Goal: Information Seeking & Learning: Learn about a topic

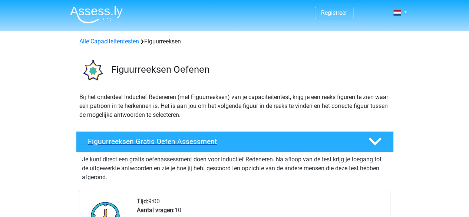
click at [127, 140] on h4 "Figuurreeksen Gratis Oefen Assessment" at bounding box center [222, 141] width 269 height 9
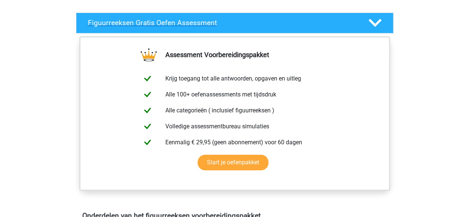
scroll to position [104, 0]
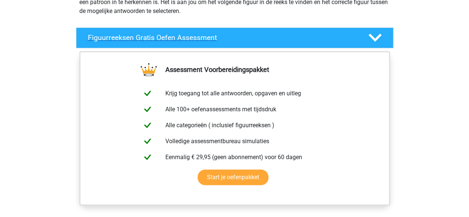
click at [381, 30] on div "Figuurreeksen Gratis Oefen Assessment" at bounding box center [234, 37] width 317 height 21
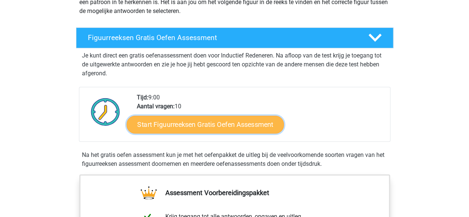
click at [235, 129] on link "Start Figuurreeksen Gratis Oefen Assessment" at bounding box center [204, 124] width 157 height 18
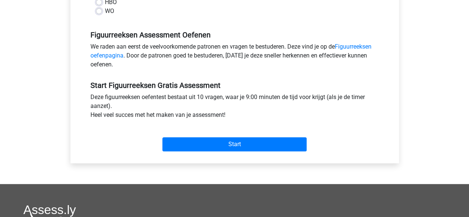
scroll to position [208, 0]
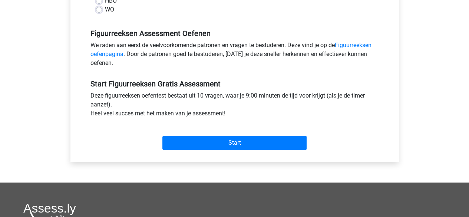
click at [229, 155] on div "Categorie: Figuurreeksen Tijd: 9:00 Aantal vragen: 10 Gemiddelde % correct: 45,…" at bounding box center [234, 21] width 317 height 282
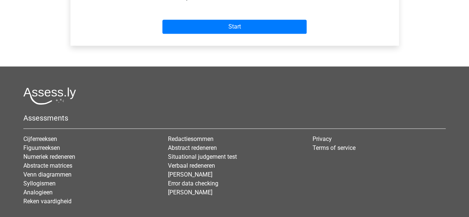
scroll to position [309, 0]
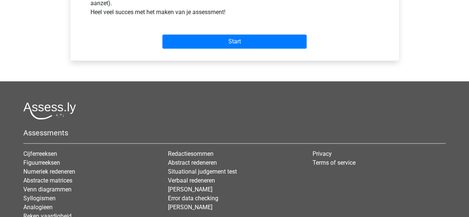
click at [215, 49] on div "Start" at bounding box center [235, 36] width 300 height 32
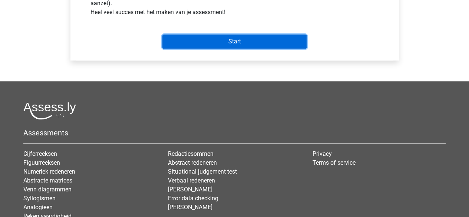
click at [218, 40] on input "Start" at bounding box center [234, 41] width 144 height 14
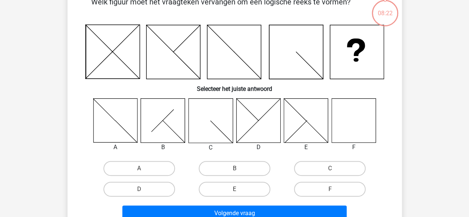
scroll to position [45, 0]
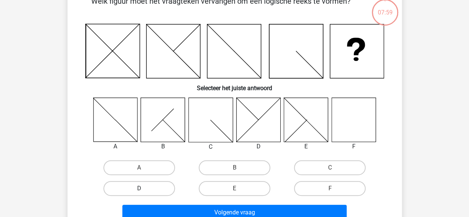
click at [146, 190] on label "D" at bounding box center [139, 188] width 72 height 15
click at [144, 190] on input "D" at bounding box center [141, 190] width 5 height 5
radio input "true"
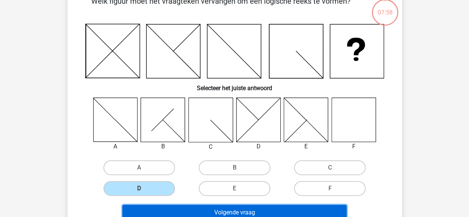
click at [161, 207] on button "Volgende vraag" at bounding box center [234, 213] width 224 height 16
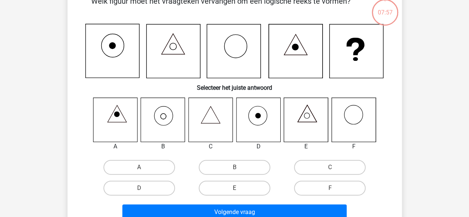
scroll to position [34, 0]
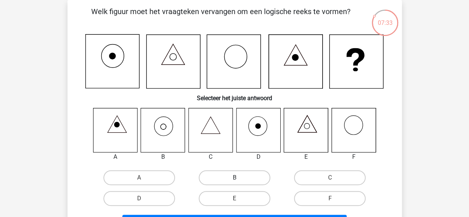
click at [243, 176] on label "B" at bounding box center [235, 177] width 72 height 15
click at [239, 178] on input "B" at bounding box center [236, 180] width 5 height 5
radio input "true"
click at [422, 176] on div "Registreer Nederlands English" at bounding box center [234, 209] width 469 height 487
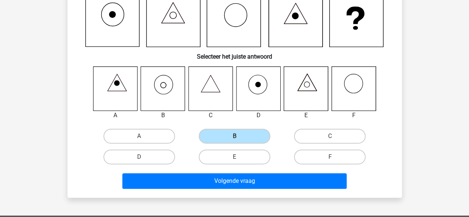
scroll to position [79, 0]
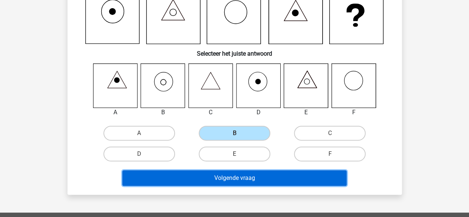
click at [228, 182] on button "Volgende vraag" at bounding box center [234, 178] width 224 height 16
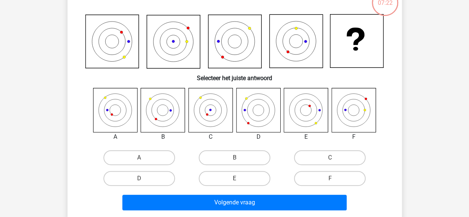
scroll to position [34, 0]
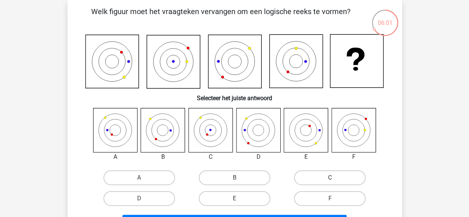
click at [325, 178] on label "C" at bounding box center [330, 177] width 72 height 15
click at [330, 178] on input "C" at bounding box center [332, 180] width 5 height 5
radio input "true"
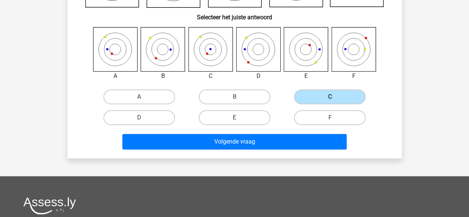
scroll to position [145, 0]
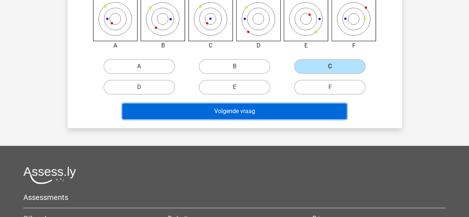
click at [221, 112] on button "Volgende vraag" at bounding box center [234, 111] width 224 height 16
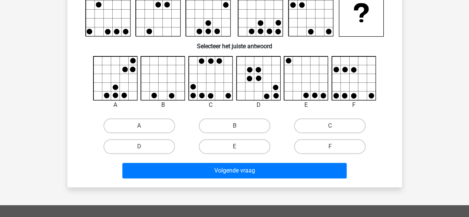
scroll to position [34, 0]
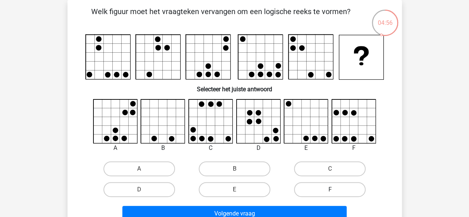
click at [333, 187] on label "F" at bounding box center [330, 189] width 72 height 15
click at [333, 190] on input "F" at bounding box center [332, 192] width 5 height 5
radio input "true"
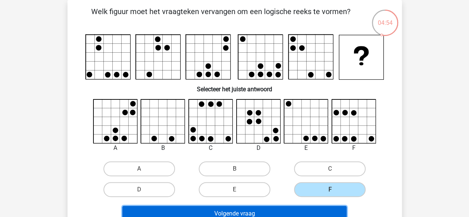
click at [308, 209] on button "Volgende vraag" at bounding box center [234, 214] width 224 height 16
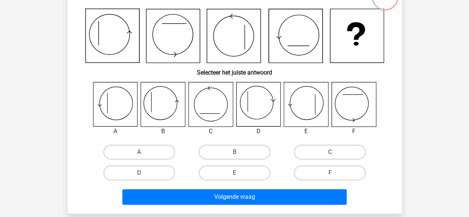
scroll to position [71, 0]
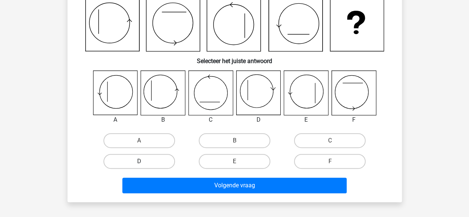
click at [146, 160] on label "D" at bounding box center [139, 161] width 72 height 15
click at [144, 161] on input "D" at bounding box center [141, 163] width 5 height 5
radio input "true"
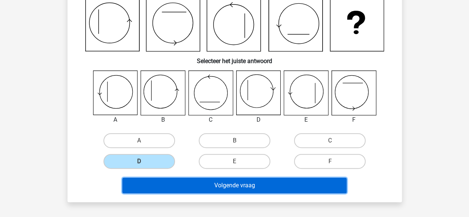
click at [266, 184] on button "Volgende vraag" at bounding box center [234, 186] width 224 height 16
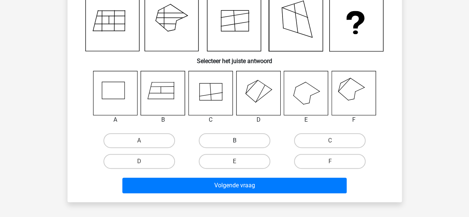
click at [230, 134] on label "B" at bounding box center [235, 140] width 72 height 15
click at [234, 141] on input "B" at bounding box center [236, 143] width 5 height 5
radio input "true"
click at [237, 205] on div "Registreer Nederlands English" at bounding box center [234, 172] width 469 height 487
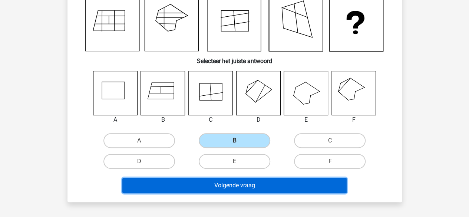
click at [236, 185] on button "Volgende vraag" at bounding box center [234, 186] width 224 height 16
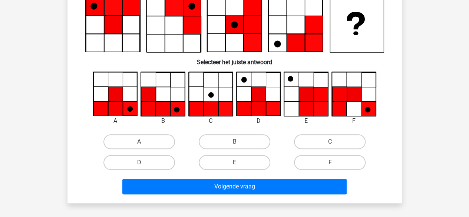
scroll to position [34, 0]
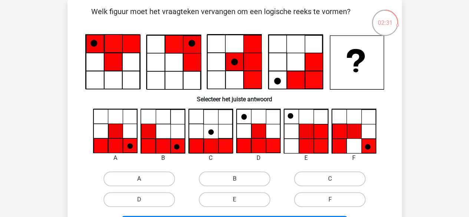
click at [136, 179] on label "A" at bounding box center [139, 178] width 72 height 15
click at [139, 179] on input "A" at bounding box center [141, 181] width 5 height 5
radio input "true"
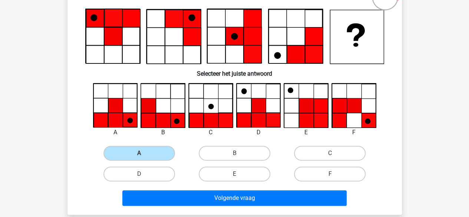
scroll to position [71, 0]
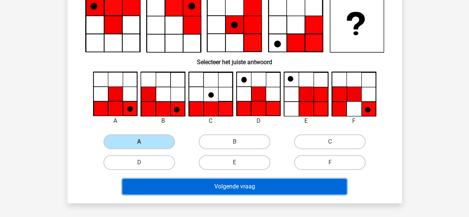
click at [298, 185] on button "Volgende vraag" at bounding box center [234, 187] width 224 height 16
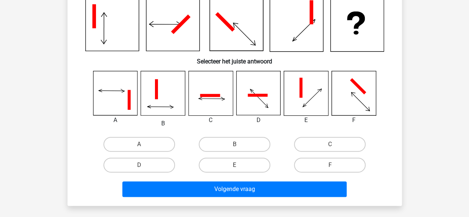
scroll to position [34, 0]
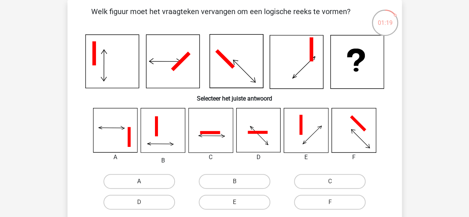
click at [165, 180] on label "A" at bounding box center [139, 181] width 72 height 15
click at [144, 181] on input "A" at bounding box center [141, 183] width 5 height 5
radio input "true"
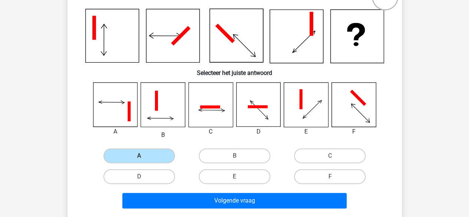
scroll to position [71, 0]
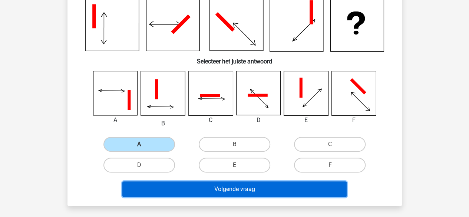
click at [275, 191] on button "Volgende vraag" at bounding box center [234, 189] width 224 height 16
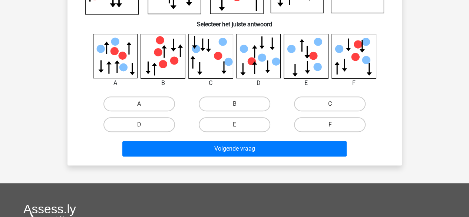
scroll to position [34, 0]
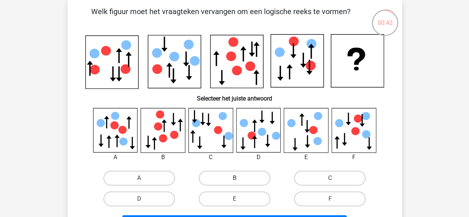
click at [241, 175] on label "B" at bounding box center [235, 178] width 72 height 15
click at [239, 178] on input "B" at bounding box center [236, 180] width 5 height 5
radio input "true"
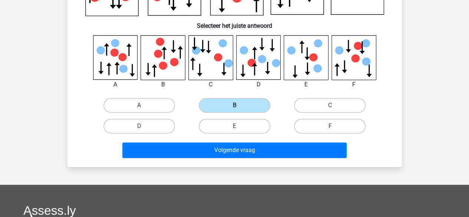
scroll to position [108, 0]
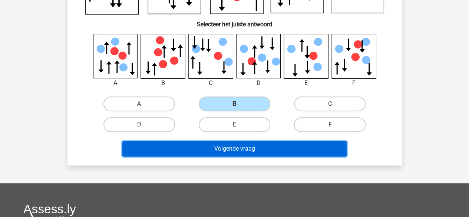
click at [302, 147] on button "Volgende vraag" at bounding box center [234, 149] width 224 height 16
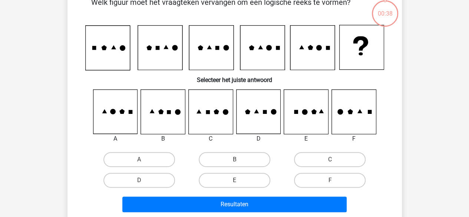
scroll to position [34, 0]
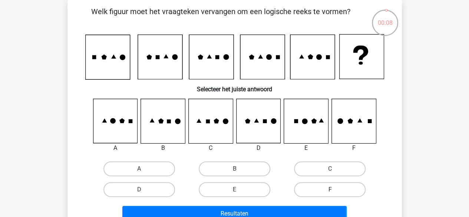
click at [326, 190] on label "F" at bounding box center [330, 189] width 72 height 15
click at [330, 190] on input "F" at bounding box center [332, 192] width 5 height 5
radio input "true"
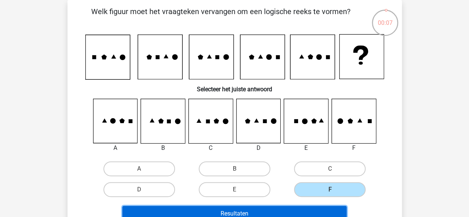
click at [309, 210] on button "Resultaten" at bounding box center [234, 214] width 224 height 16
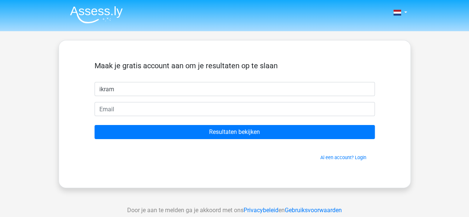
type input "ikram"
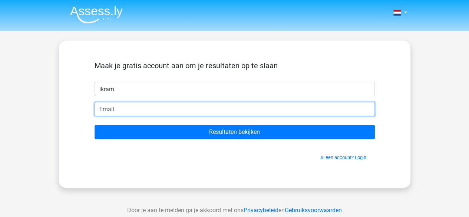
click at [132, 114] on input "email" at bounding box center [235, 109] width 280 height 14
type input "[EMAIL_ADDRESS][DOMAIN_NAME]"
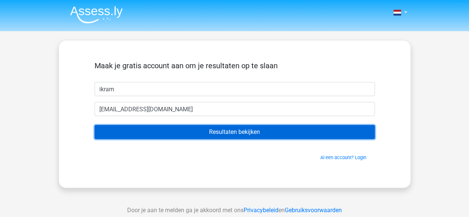
click at [222, 131] on input "Resultaten bekijken" at bounding box center [235, 132] width 280 height 14
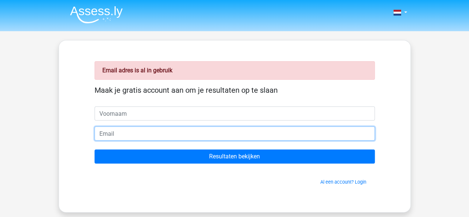
click at [106, 133] on input "email" at bounding box center [235, 133] width 280 height 14
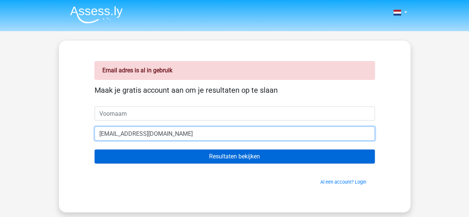
type input "shouf_habiba@hotmail.com"
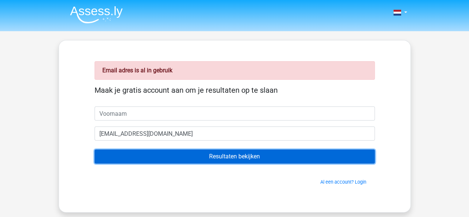
click at [226, 158] on input "Resultaten bekijken" at bounding box center [235, 156] width 280 height 14
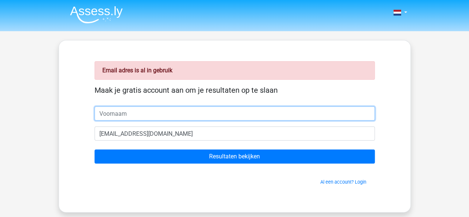
click at [106, 114] on input "text" at bounding box center [235, 113] width 280 height 14
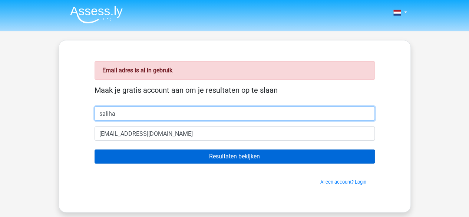
type input "saliha"
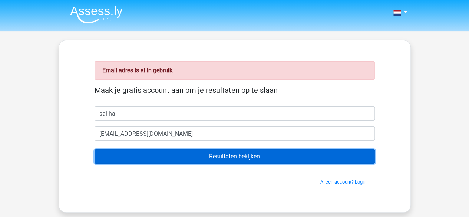
click at [185, 152] on input "Resultaten bekijken" at bounding box center [235, 156] width 280 height 14
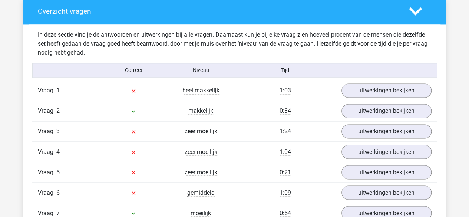
scroll to position [593, 0]
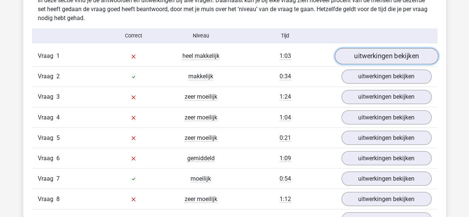
click at [385, 50] on link "uitwerkingen bekijken" at bounding box center [386, 56] width 103 height 16
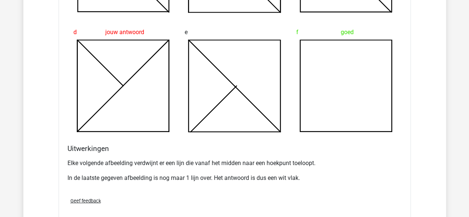
scroll to position [964, 0]
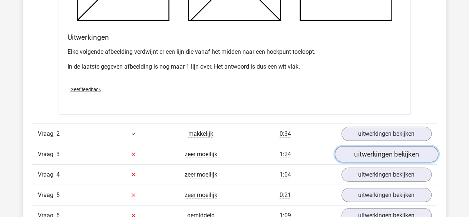
click at [387, 151] on link "uitwerkingen bekijken" at bounding box center [386, 154] width 103 height 16
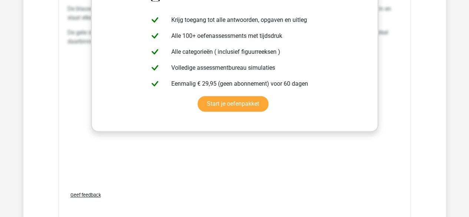
scroll to position [1409, 0]
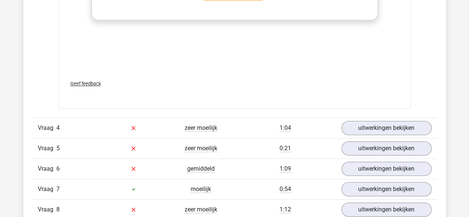
scroll to position [1743, 0]
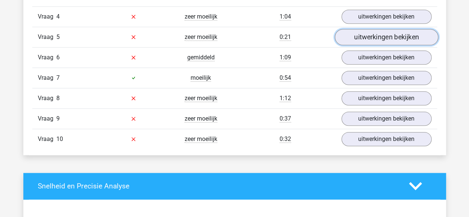
click at [386, 41] on link "uitwerkingen bekijken" at bounding box center [386, 37] width 103 height 16
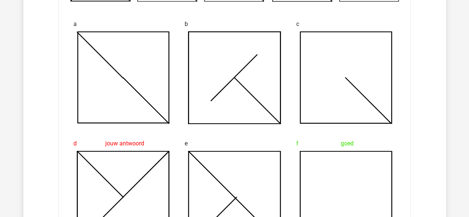
scroll to position [519, 0]
